Goal: Task Accomplishment & Management: Use online tool/utility

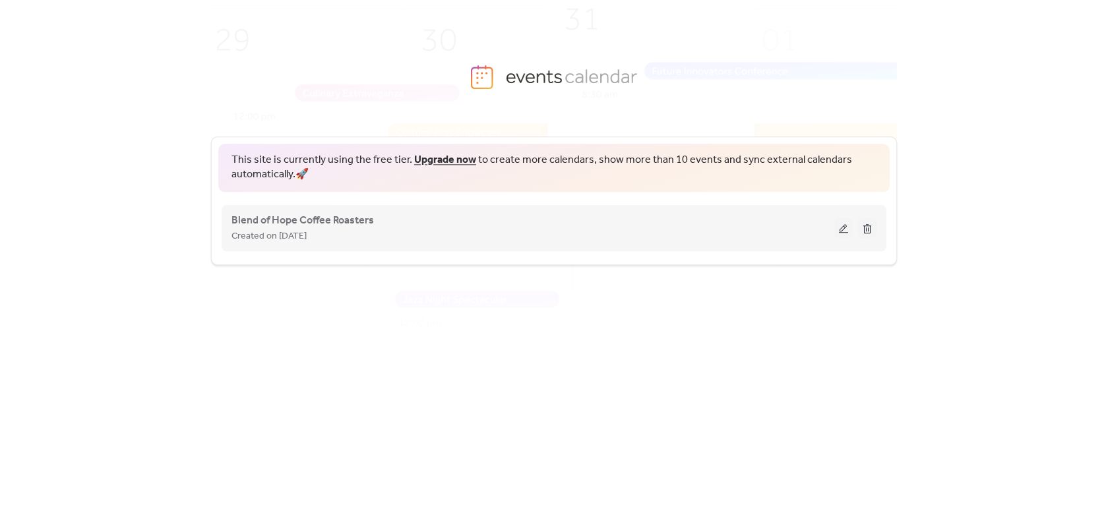
click at [499, 231] on div "Created on [DATE]" at bounding box center [533, 236] width 603 height 16
click at [842, 231] on button at bounding box center [843, 228] width 18 height 20
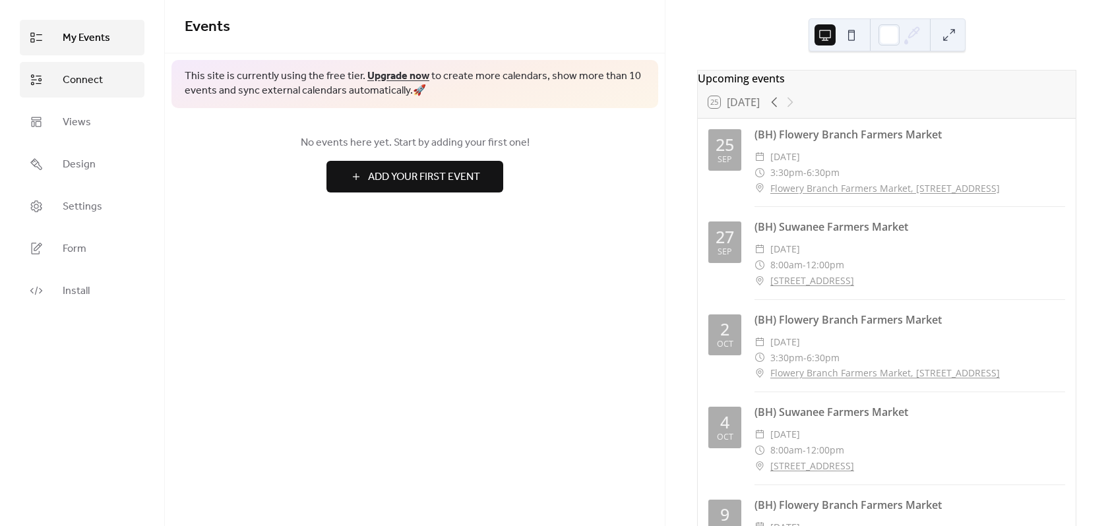
click at [63, 82] on span "Connect" at bounding box center [83, 81] width 40 height 16
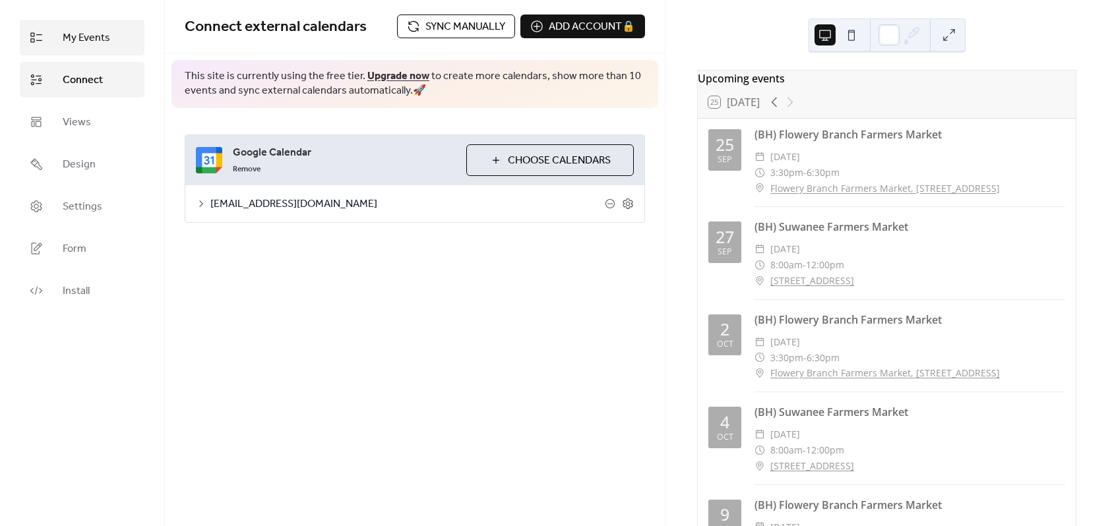
click at [69, 41] on span "My Events" at bounding box center [86, 38] width 47 height 16
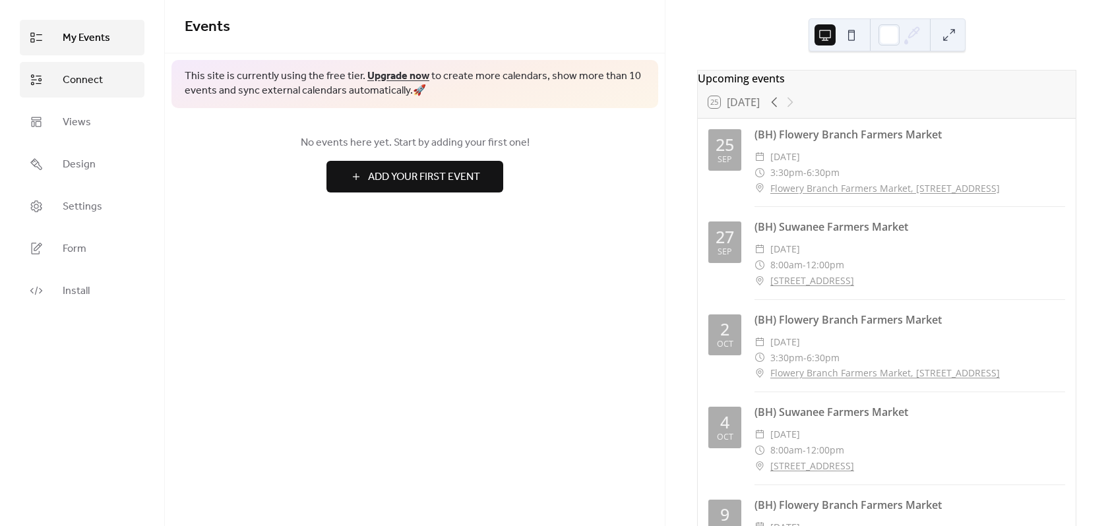
click at [71, 78] on span "Connect" at bounding box center [83, 81] width 40 height 16
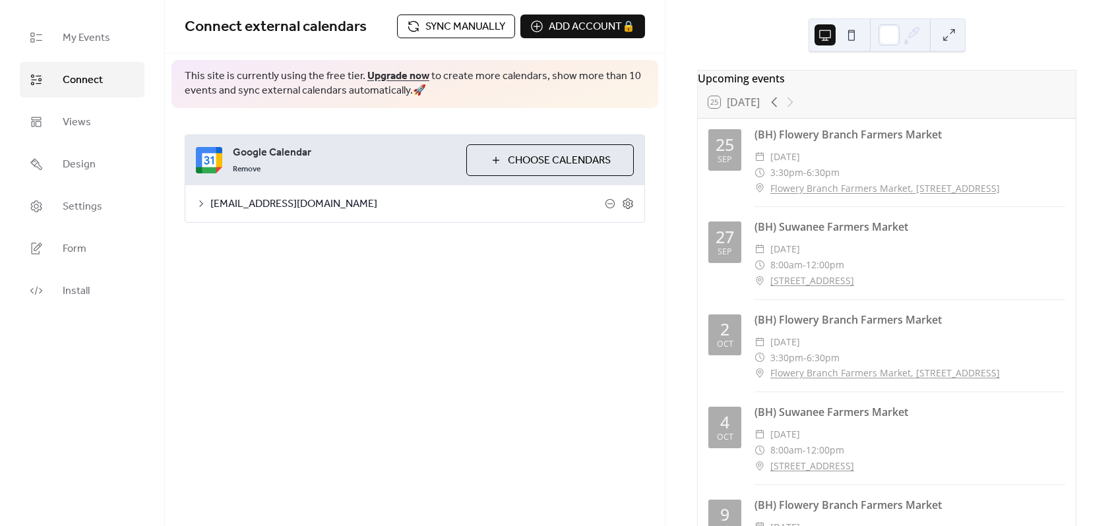
click at [474, 22] on span "Sync manually" at bounding box center [465, 27] width 80 height 16
click at [457, 24] on span "Sync manually" at bounding box center [465, 27] width 80 height 16
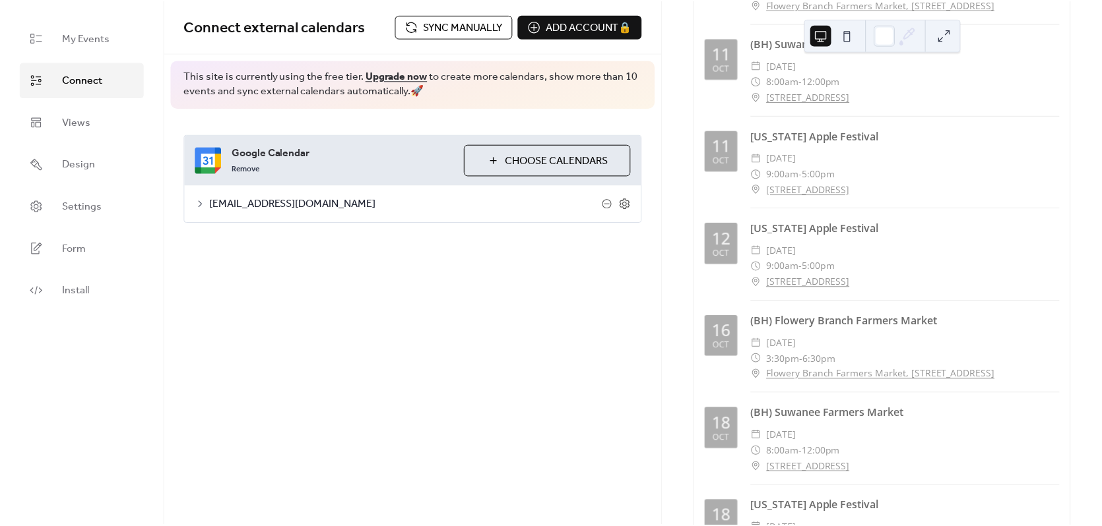
scroll to position [553, 0]
